Goal: Use online tool/utility: Utilize a website feature to perform a specific function

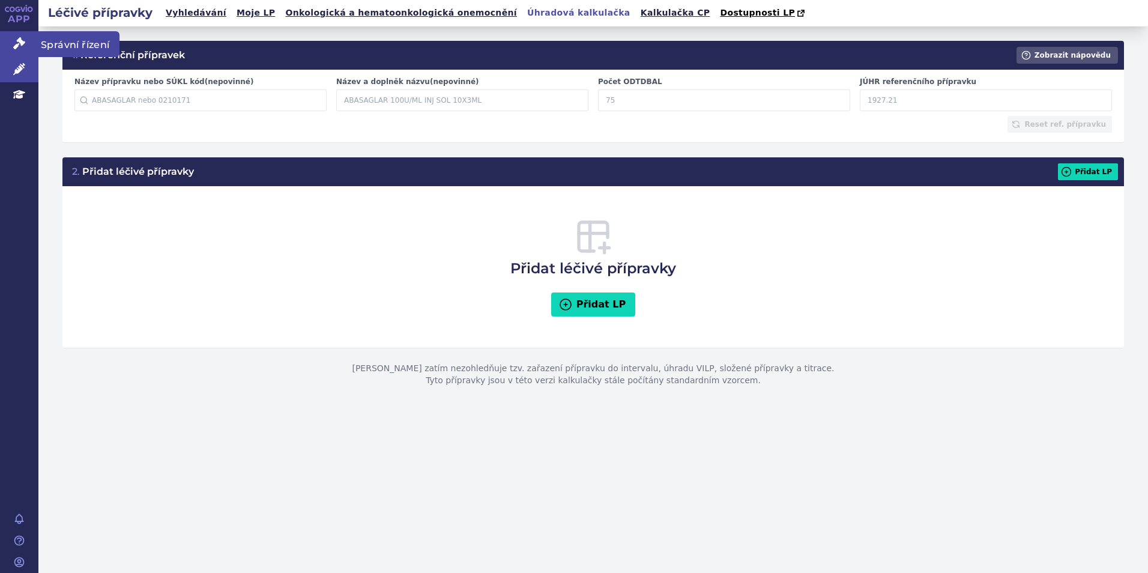
click at [19, 46] on icon at bounding box center [19, 43] width 12 height 12
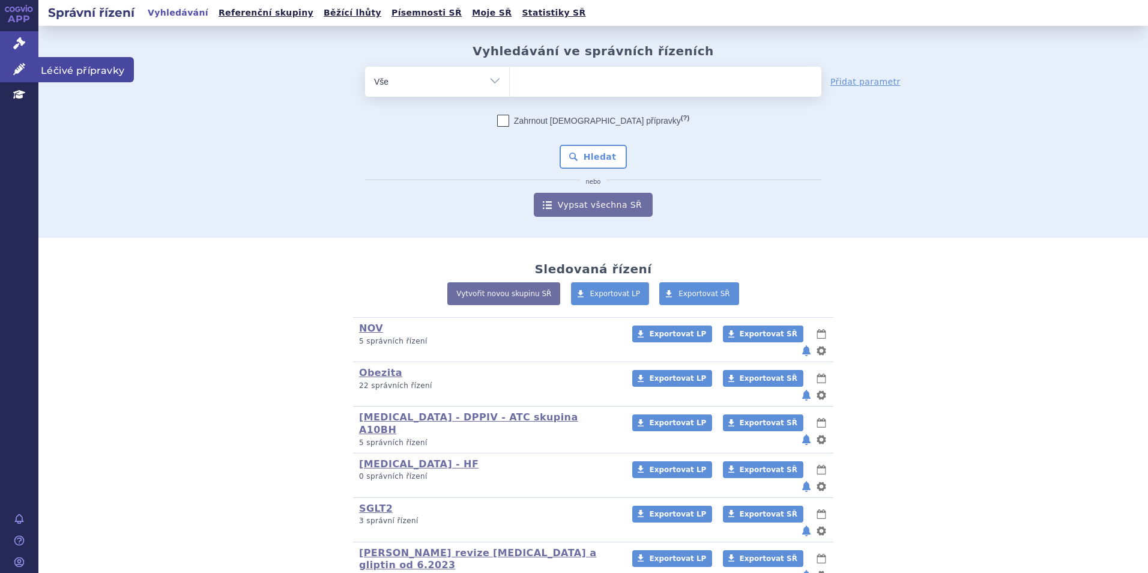
click at [16, 70] on icon at bounding box center [19, 69] width 12 height 12
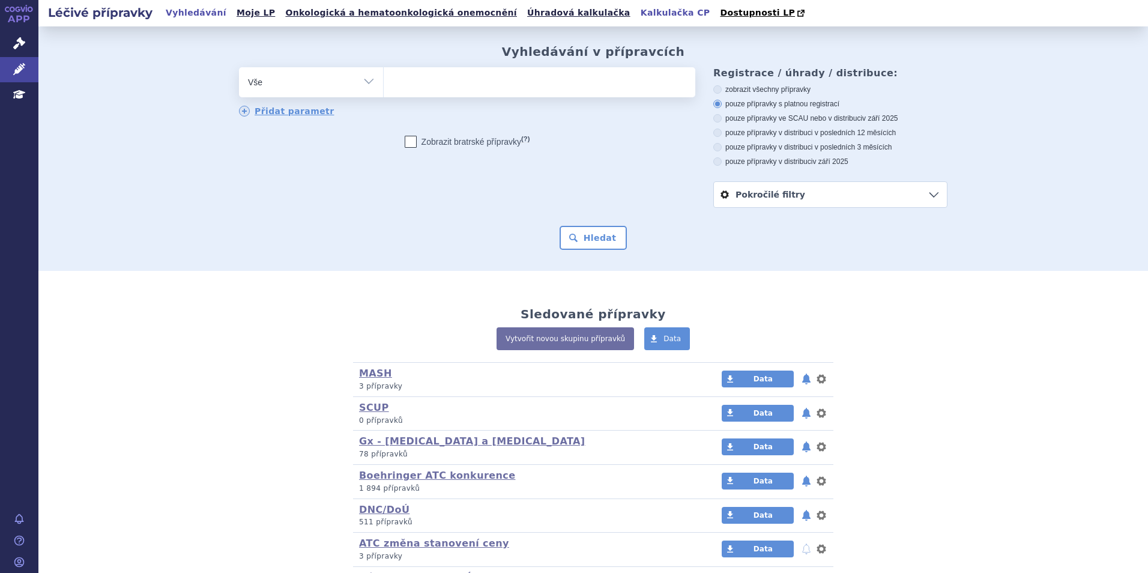
click at [637, 10] on link "Kalkulačka CP" at bounding box center [675, 13] width 77 height 16
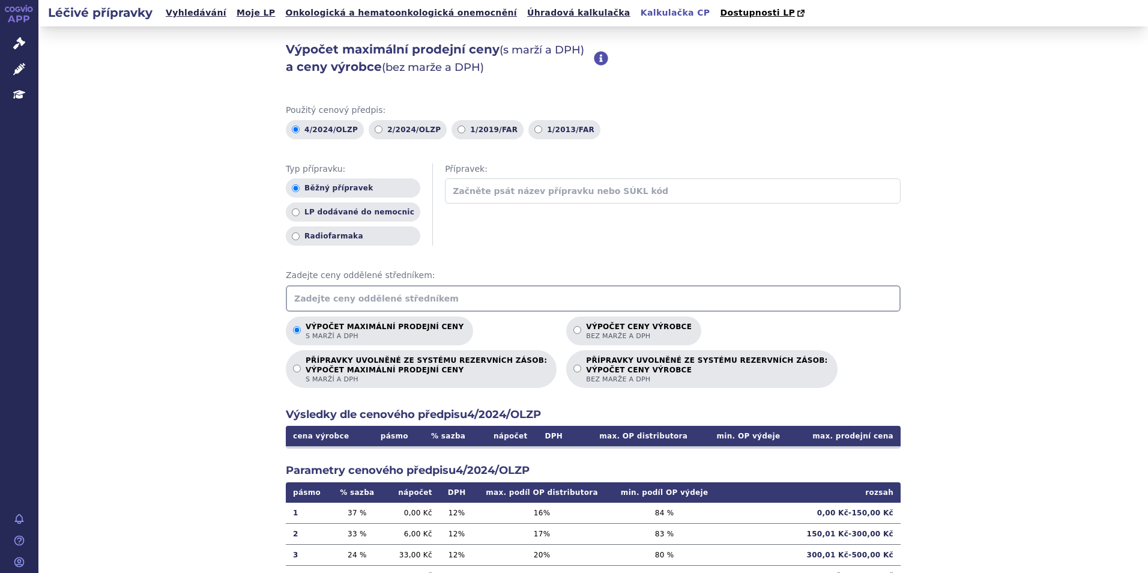
click at [434, 295] on input "text" at bounding box center [593, 298] width 615 height 26
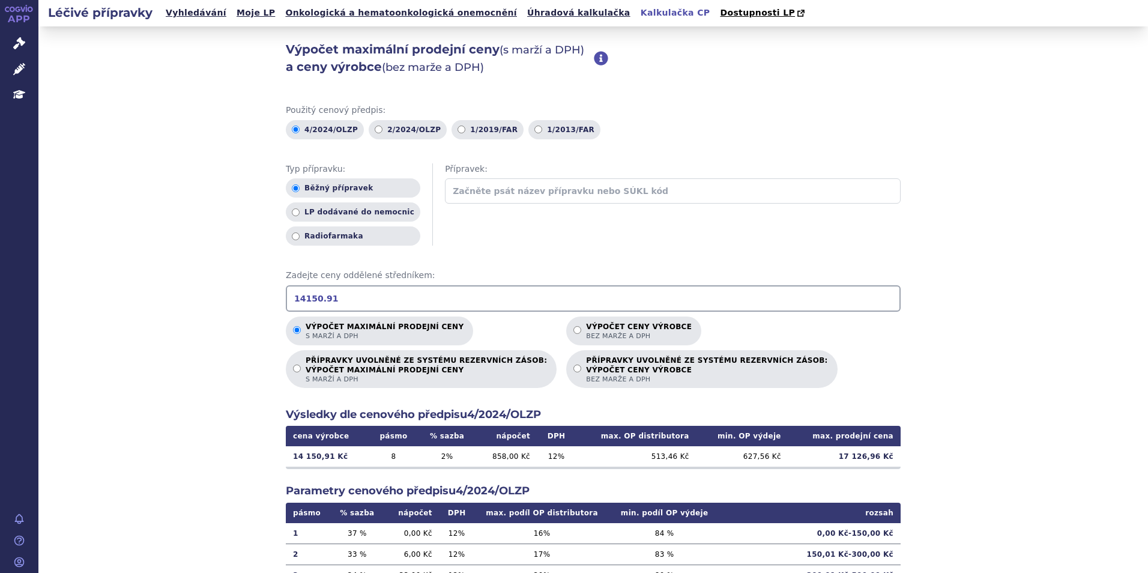
type input "14150.91"
click at [958, 305] on div "Výpočet maximální prodejní ceny (s marží a DPH) a ceny výrobce (bez marže a DPH…" at bounding box center [593, 376] width 1110 height 701
click at [181, 136] on div "Výpočet maximální prodejní ceny (s marží a DPH) a ceny výrobce (bez marže a DPH…" at bounding box center [593, 376] width 1110 height 701
click at [23, 50] on link "Správní řízení" at bounding box center [19, 43] width 38 height 25
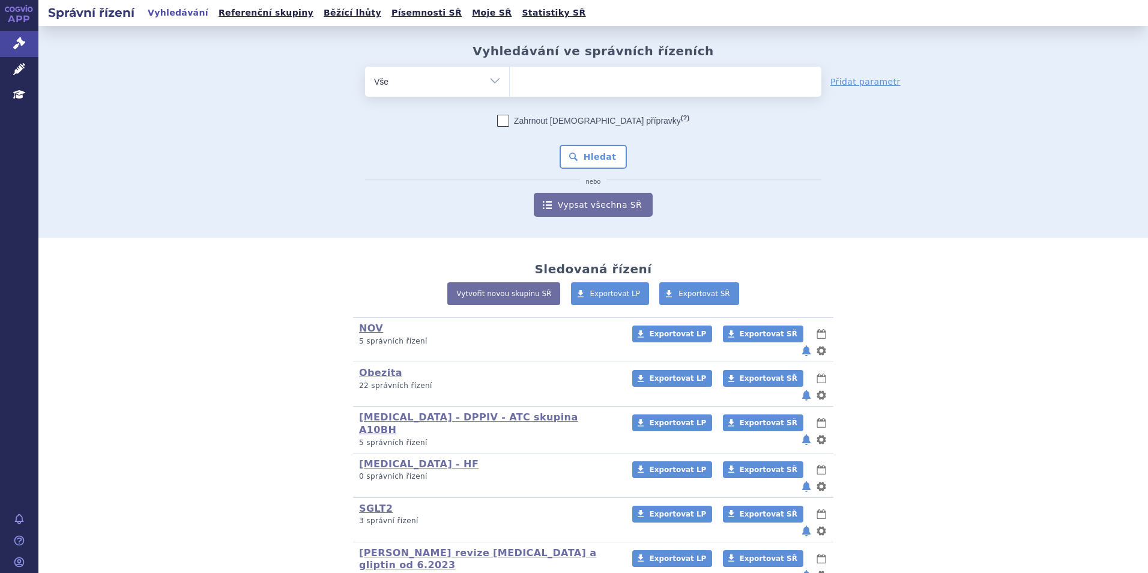
scroll to position [327, 0]
